Goal: Find specific page/section: Find specific page/section

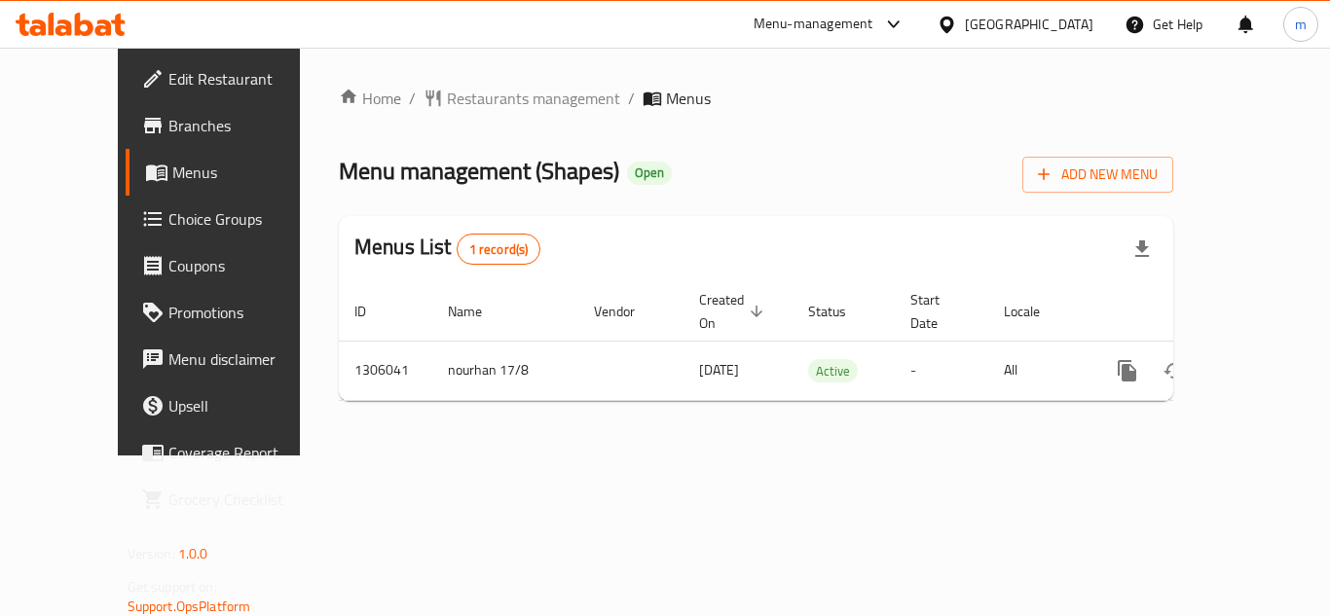
click at [459, 113] on div "Home / Restaurants management / Menus Menu management ( Shapes ) Open Add New M…" at bounding box center [756, 252] width 834 height 330
click at [462, 105] on span "Restaurants management" at bounding box center [533, 98] width 173 height 23
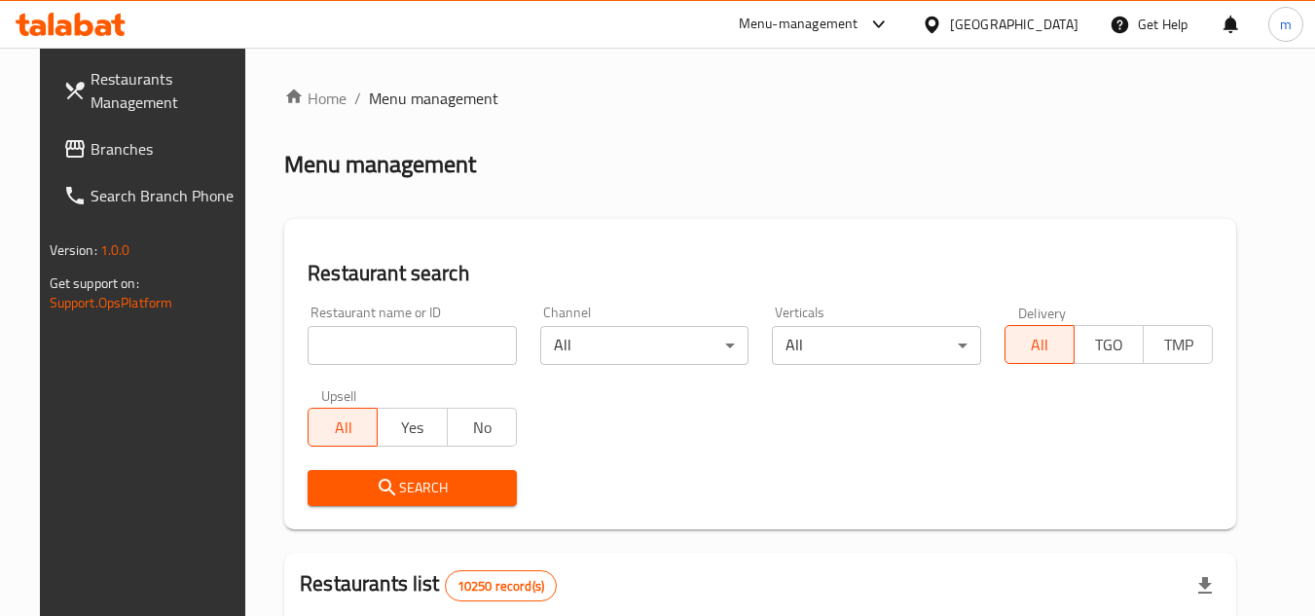
click at [408, 341] on input "search" at bounding box center [412, 345] width 209 height 39
paste input "703885"
type input "703885"
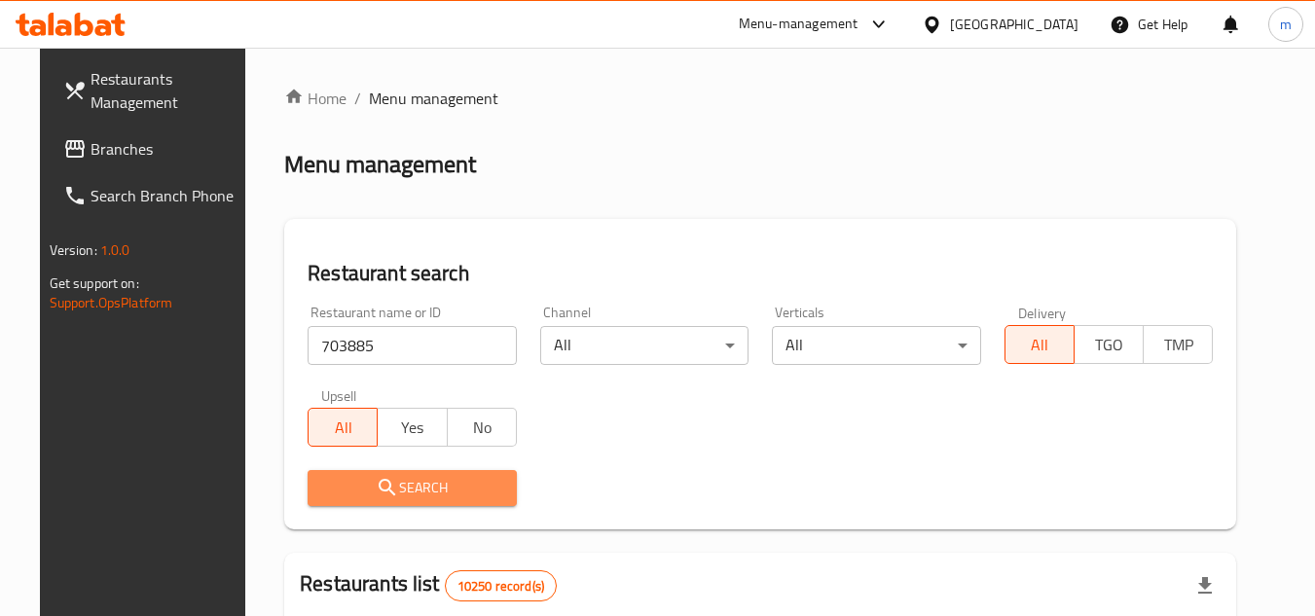
click at [379, 479] on icon "submit" at bounding box center [387, 487] width 23 height 23
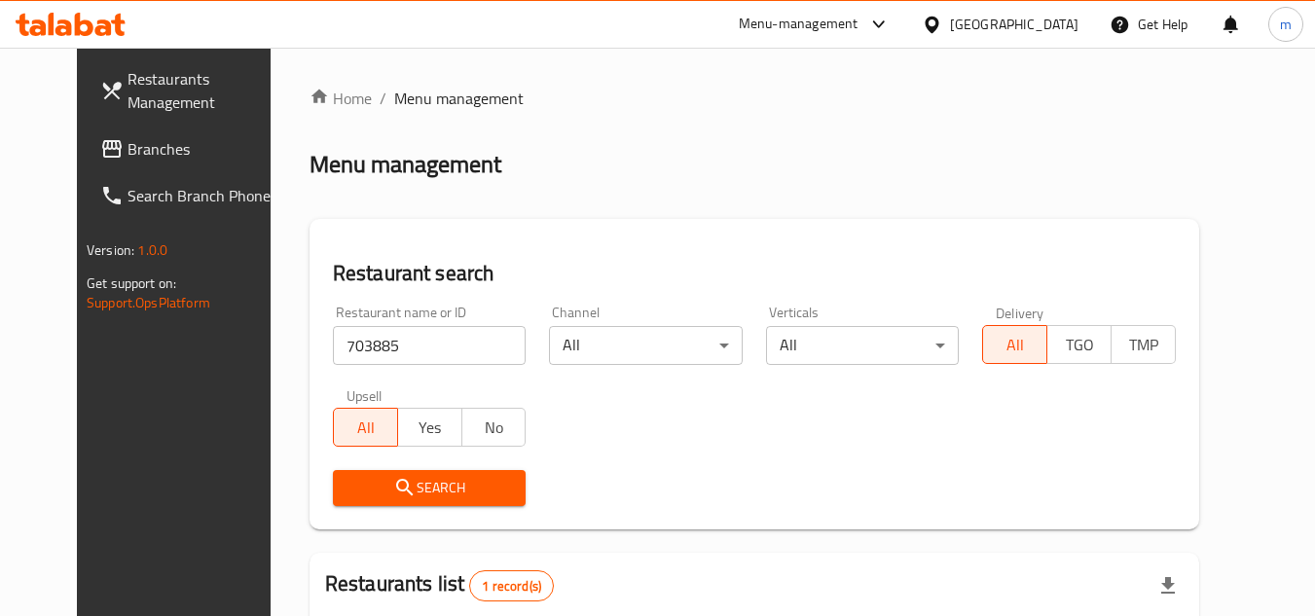
scroll to position [236, 0]
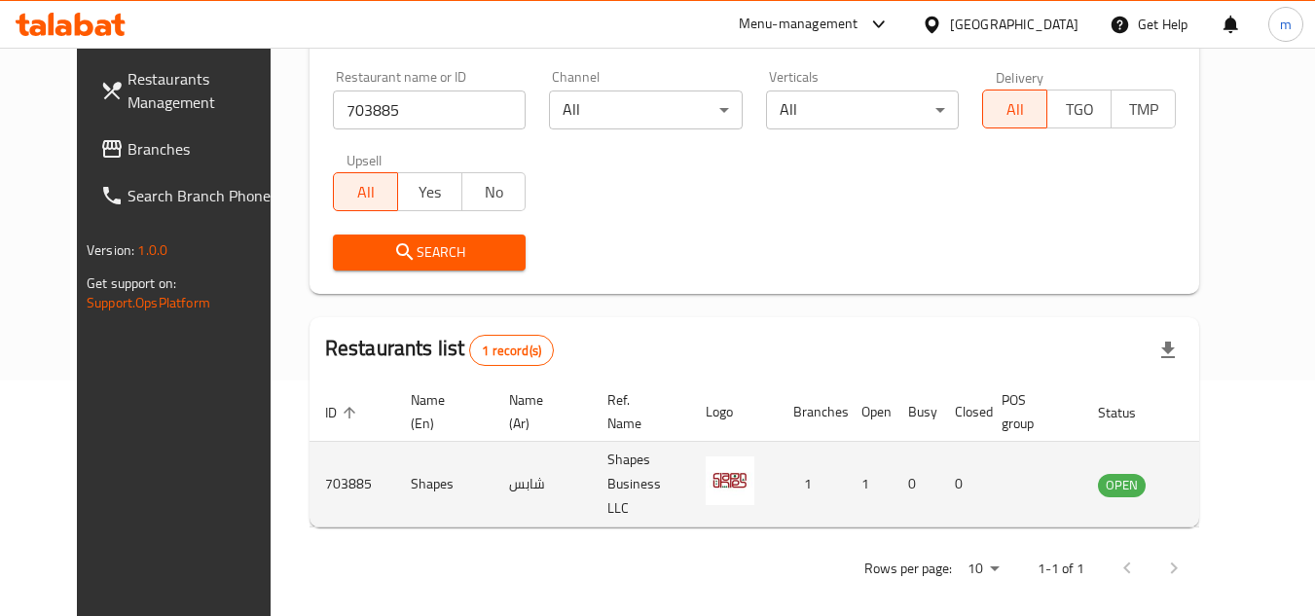
click at [743, 480] on img "enhanced table" at bounding box center [730, 481] width 49 height 49
click at [754, 470] on img "enhanced table" at bounding box center [730, 481] width 49 height 49
drag, startPoint x: 795, startPoint y: 450, endPoint x: 725, endPoint y: 476, distance: 74.0
click at [725, 476] on tr "703885 Shapes شابس Shapes Business LLC 1 1 0 0 OPEN" at bounding box center [781, 485] width 943 height 86
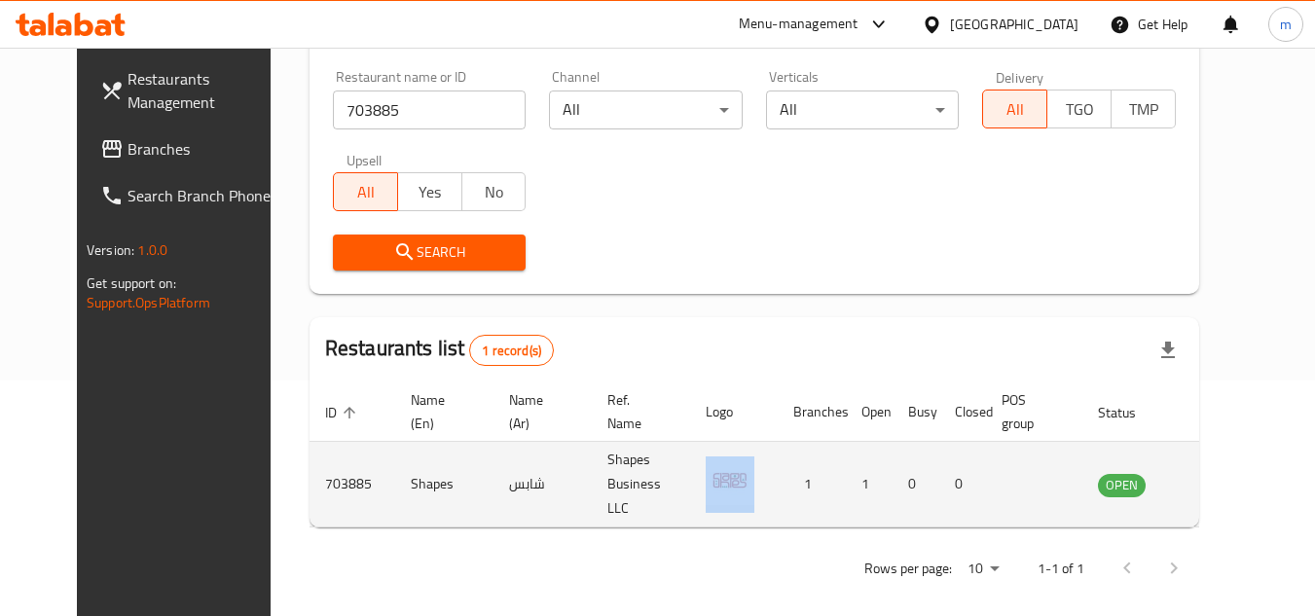
copy img "enhanced table"
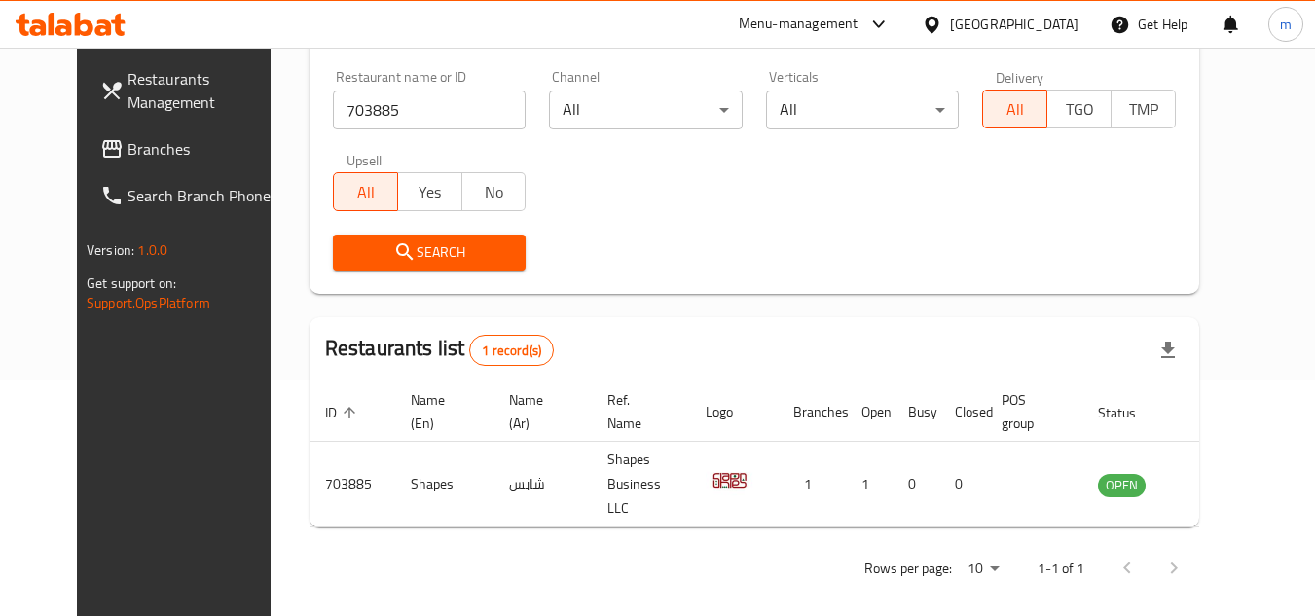
click at [477, 562] on div "Rows per page: 10 1-1 of 1" at bounding box center [755, 568] width 890 height 51
